Goal: Navigation & Orientation: Find specific page/section

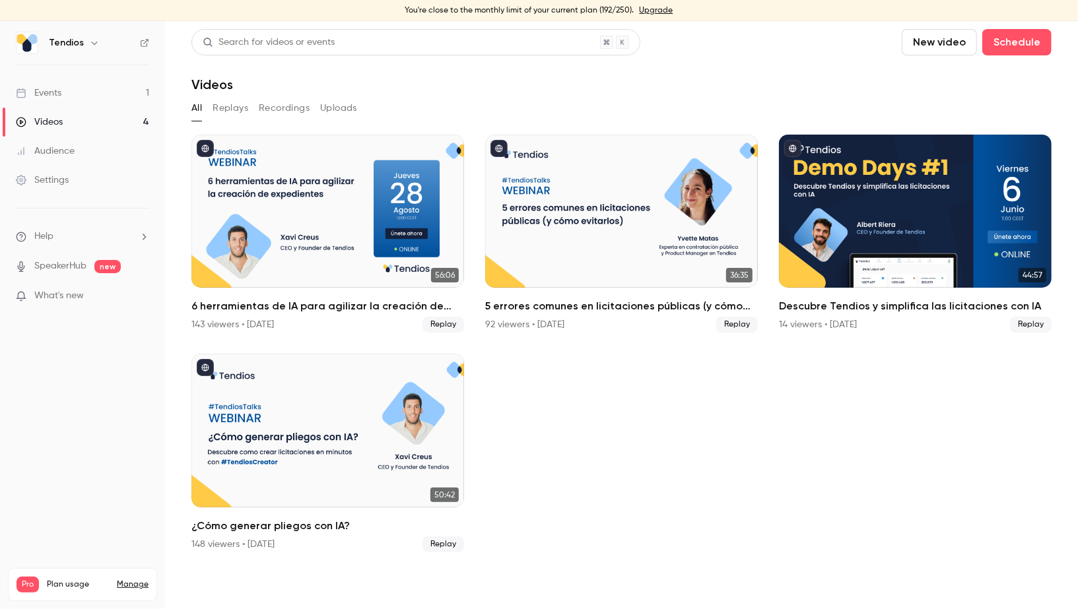
click at [87, 89] on link "Events 1" at bounding box center [82, 93] width 165 height 29
